Goal: Navigation & Orientation: Find specific page/section

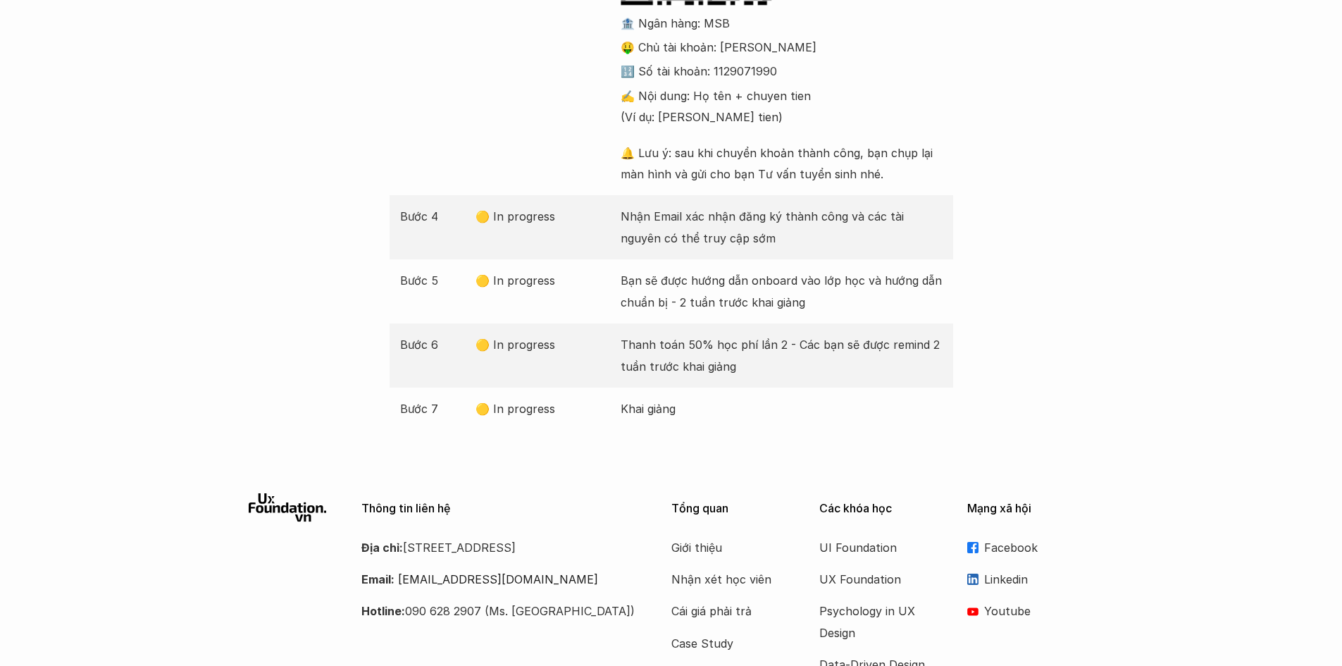
scroll to position [688, 0]
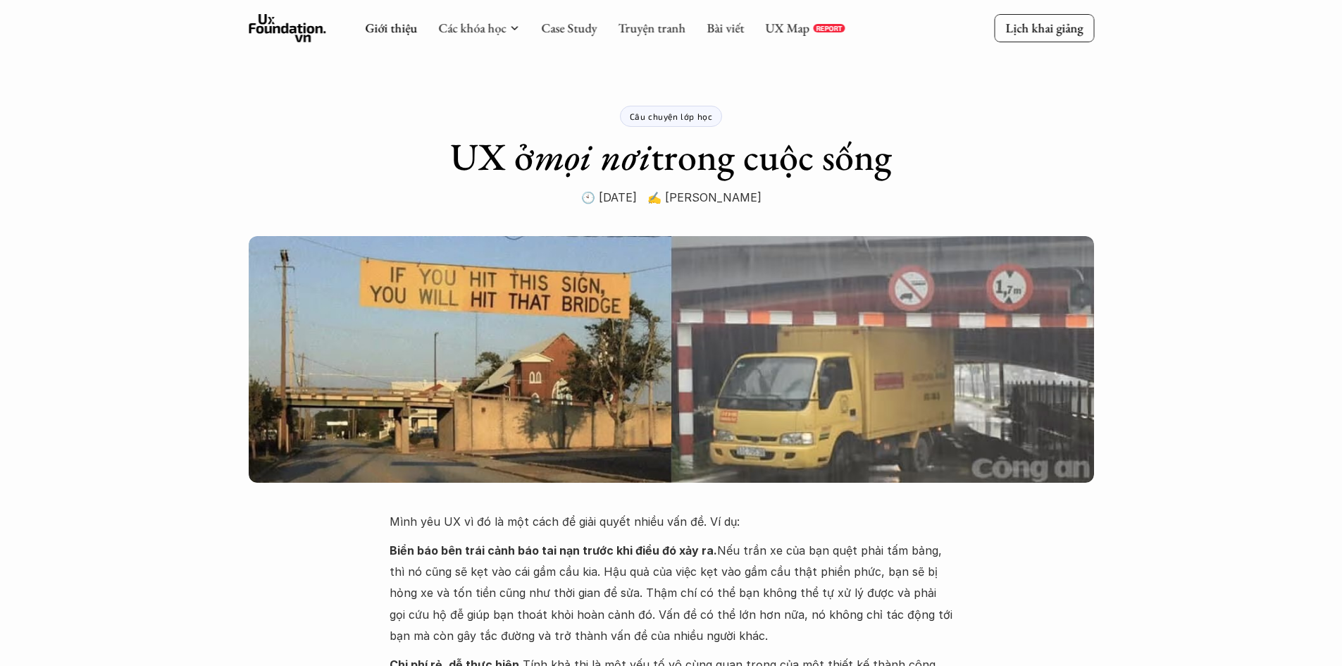
click at [307, 35] on icon at bounding box center [287, 28] width 77 height 28
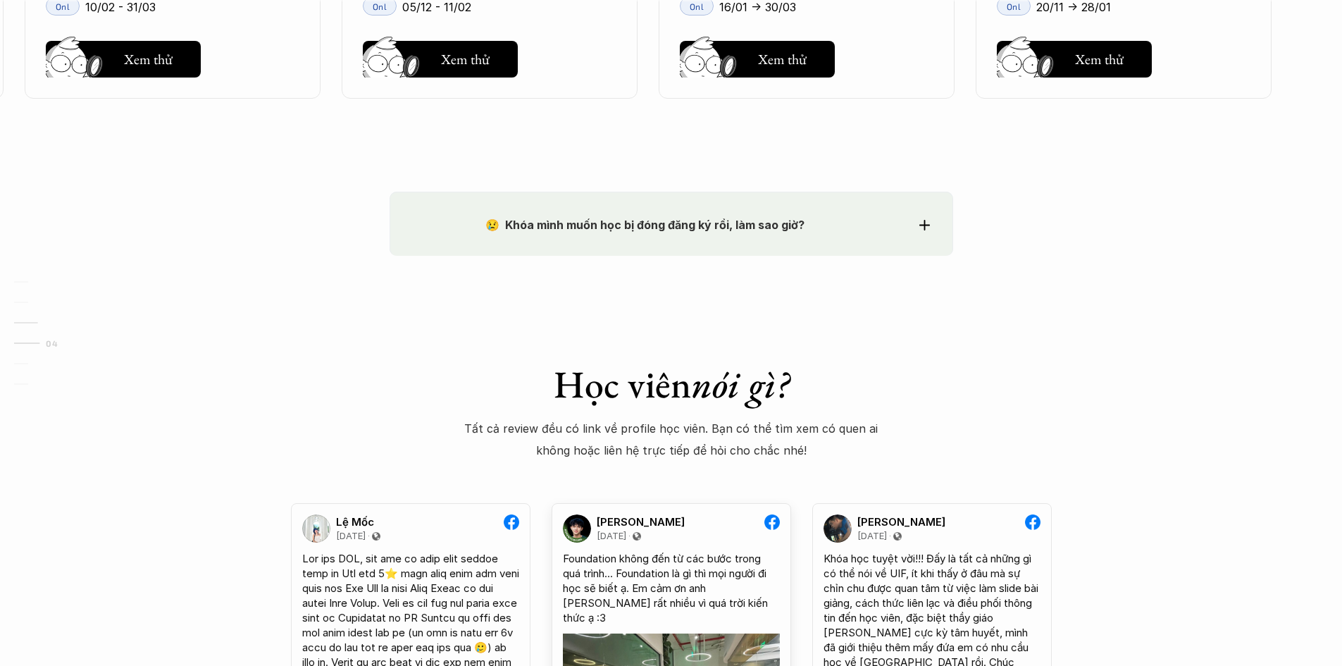
scroll to position [2309, 0]
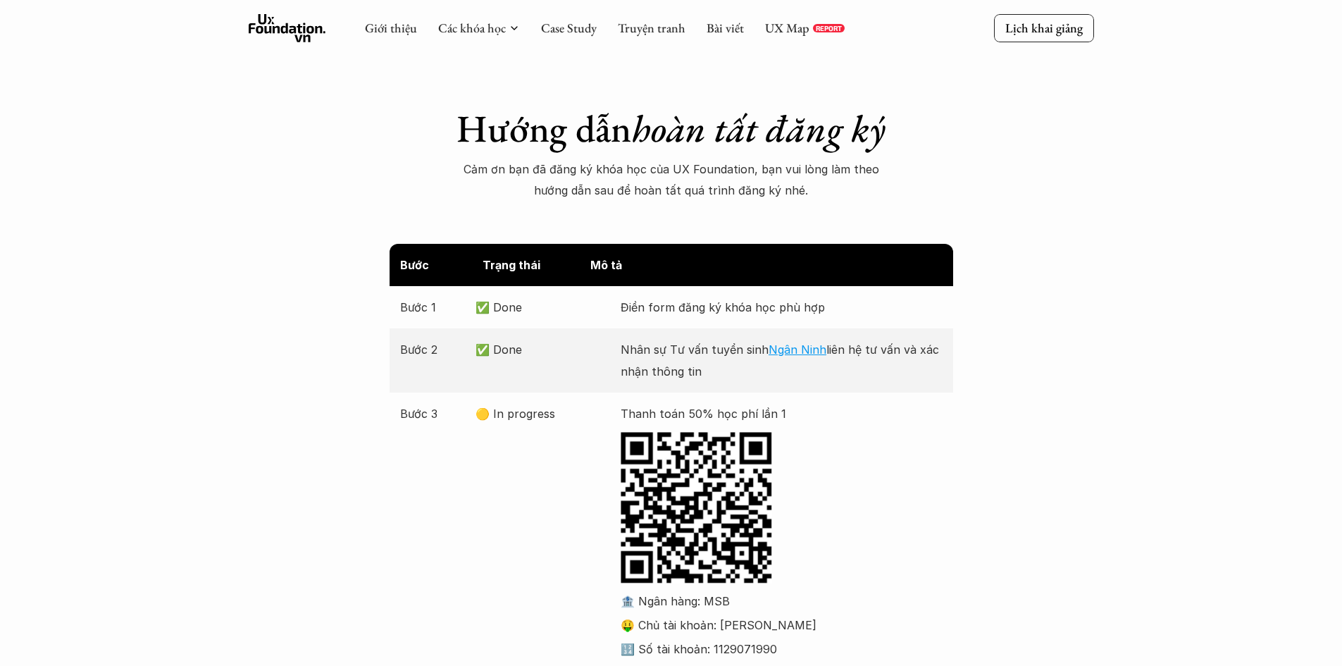
click at [298, 32] on icon at bounding box center [287, 28] width 77 height 28
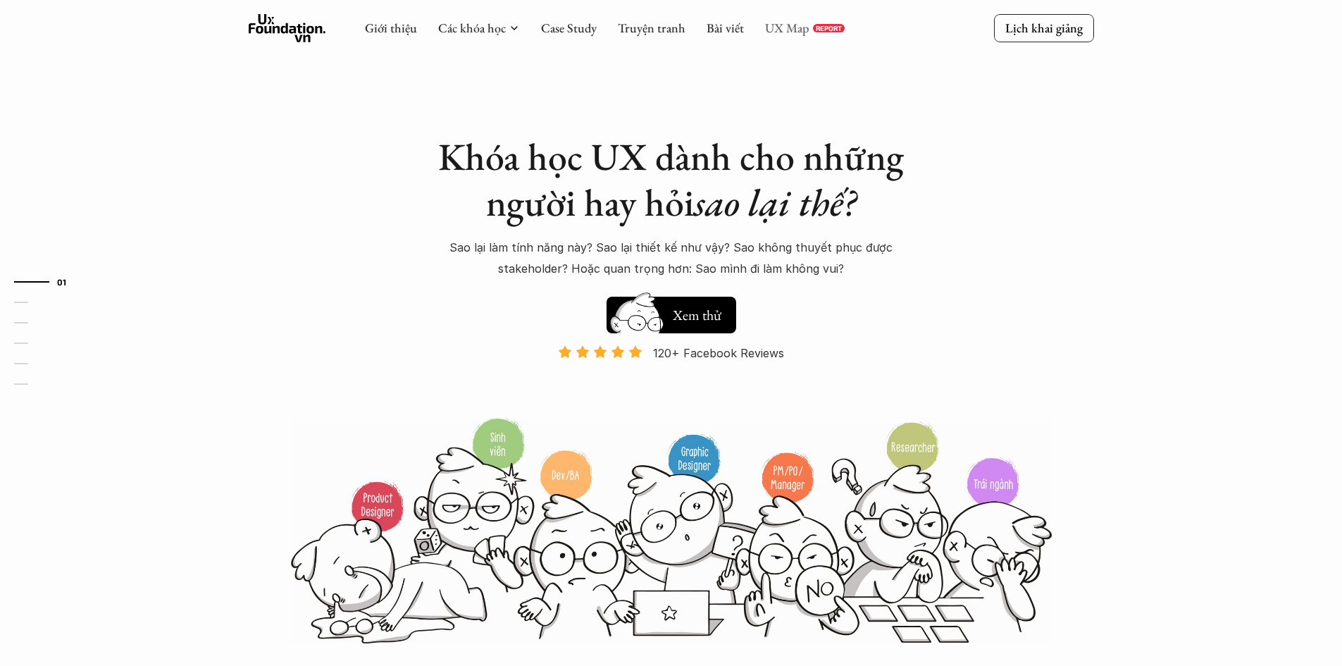
click at [803, 27] on link "UX Map" at bounding box center [787, 28] width 44 height 16
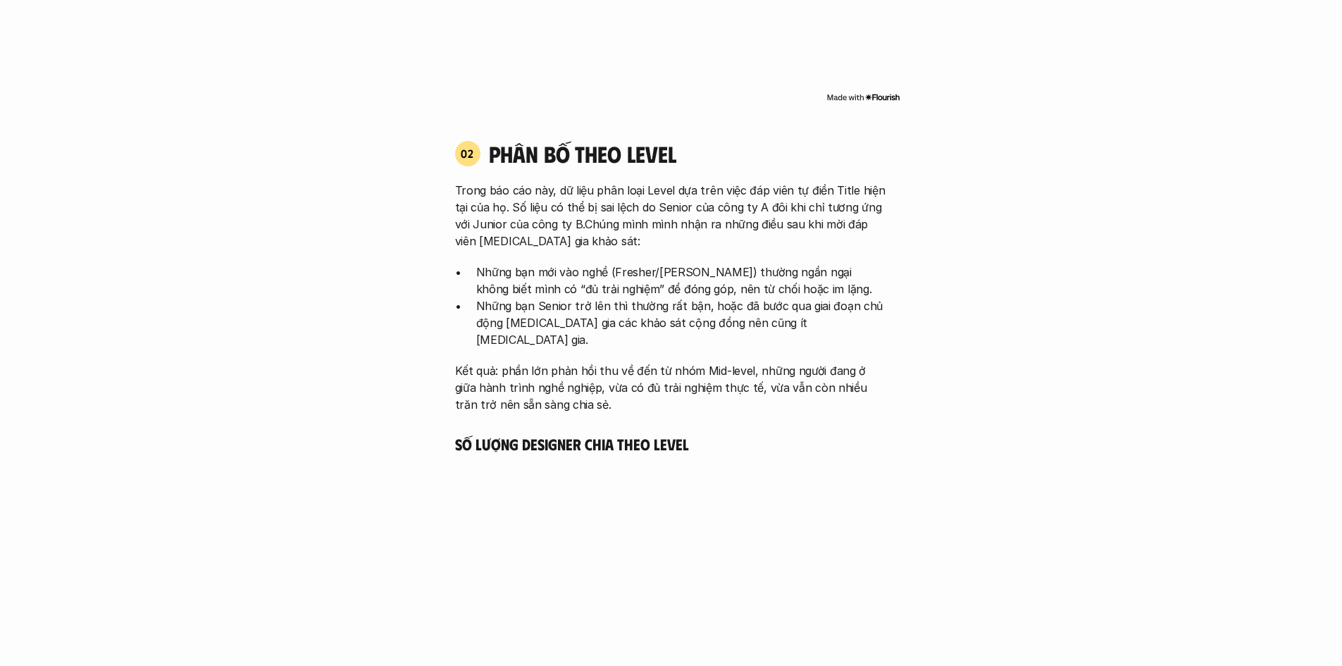
scroll to position [2466, 0]
